Goal: Task Accomplishment & Management: Manage account settings

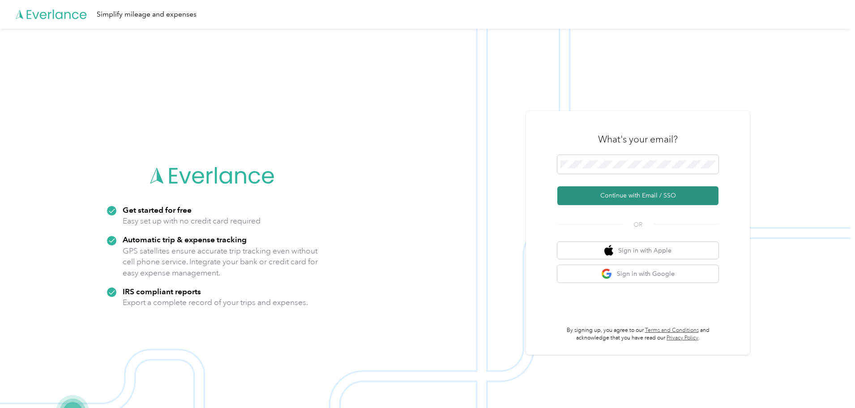
click at [635, 191] on button "Continue with Email / SSO" at bounding box center [638, 195] width 161 height 19
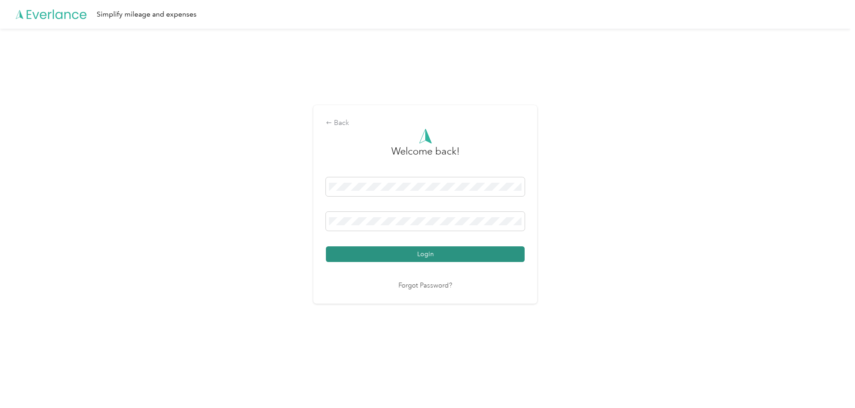
click at [408, 251] on button "Login" at bounding box center [425, 254] width 199 height 16
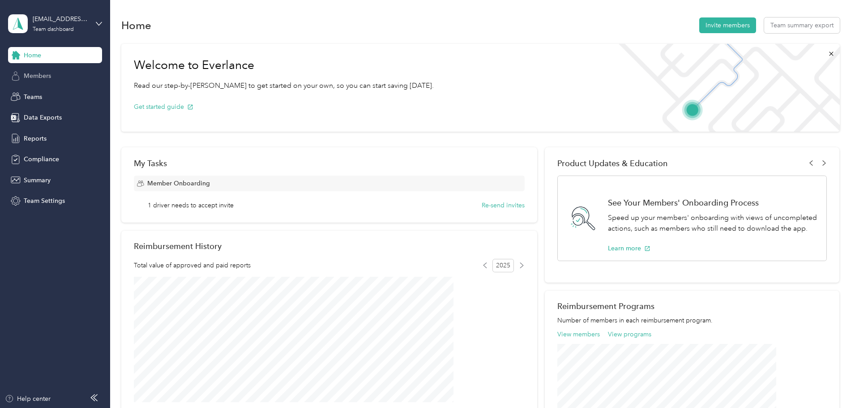
click at [35, 77] on span "Members" at bounding box center [37, 75] width 27 height 9
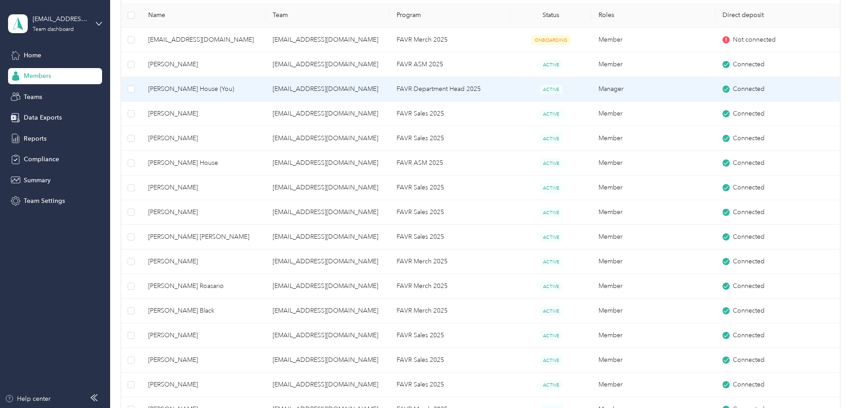
scroll to position [224, 0]
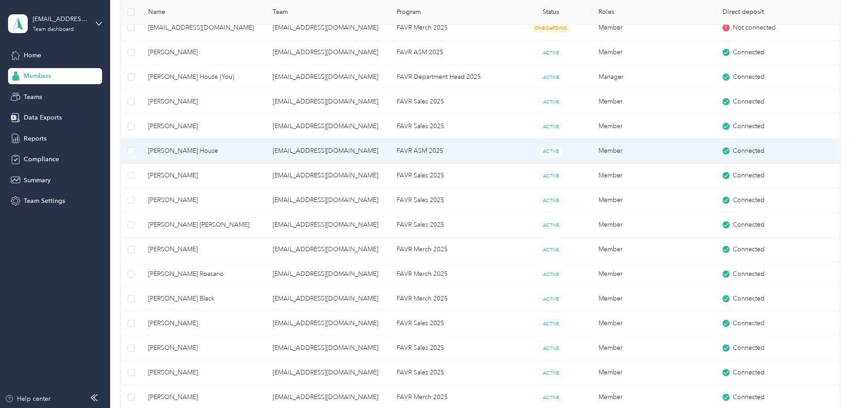
click at [221, 149] on span "[PERSON_NAME] House" at bounding box center [203, 151] width 110 height 10
